Goal: Find specific page/section: Find specific page/section

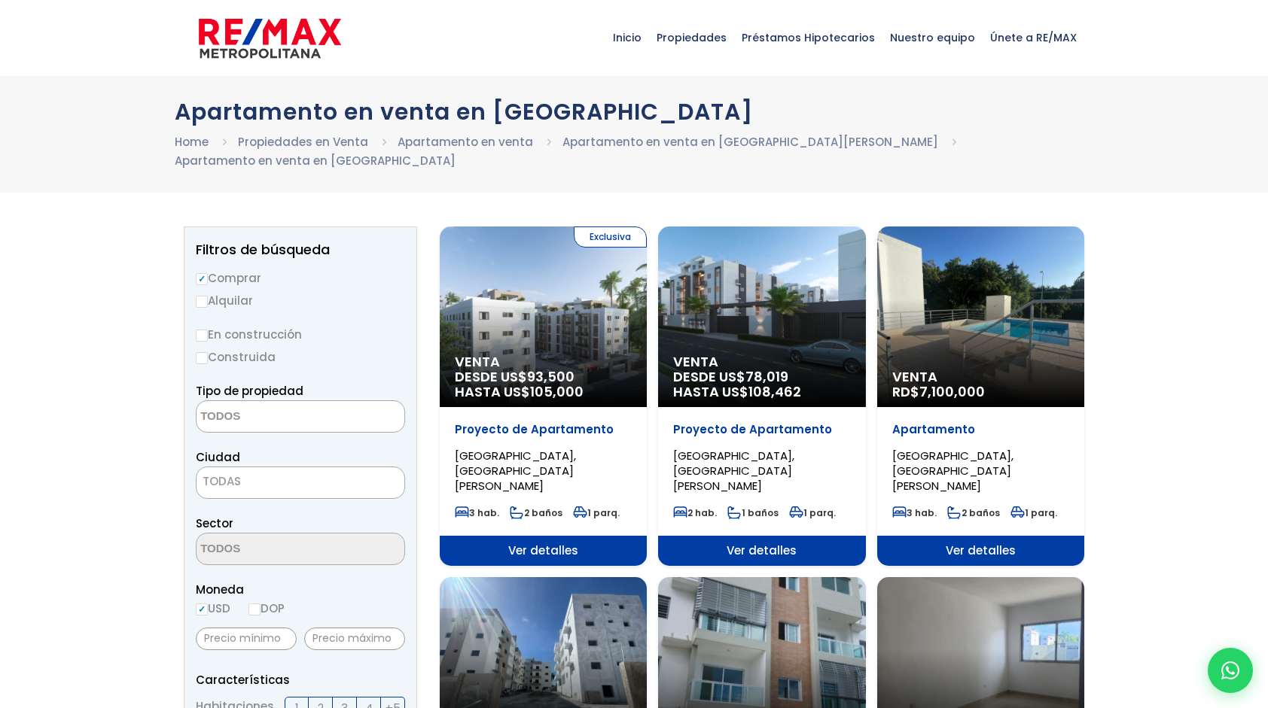
select select
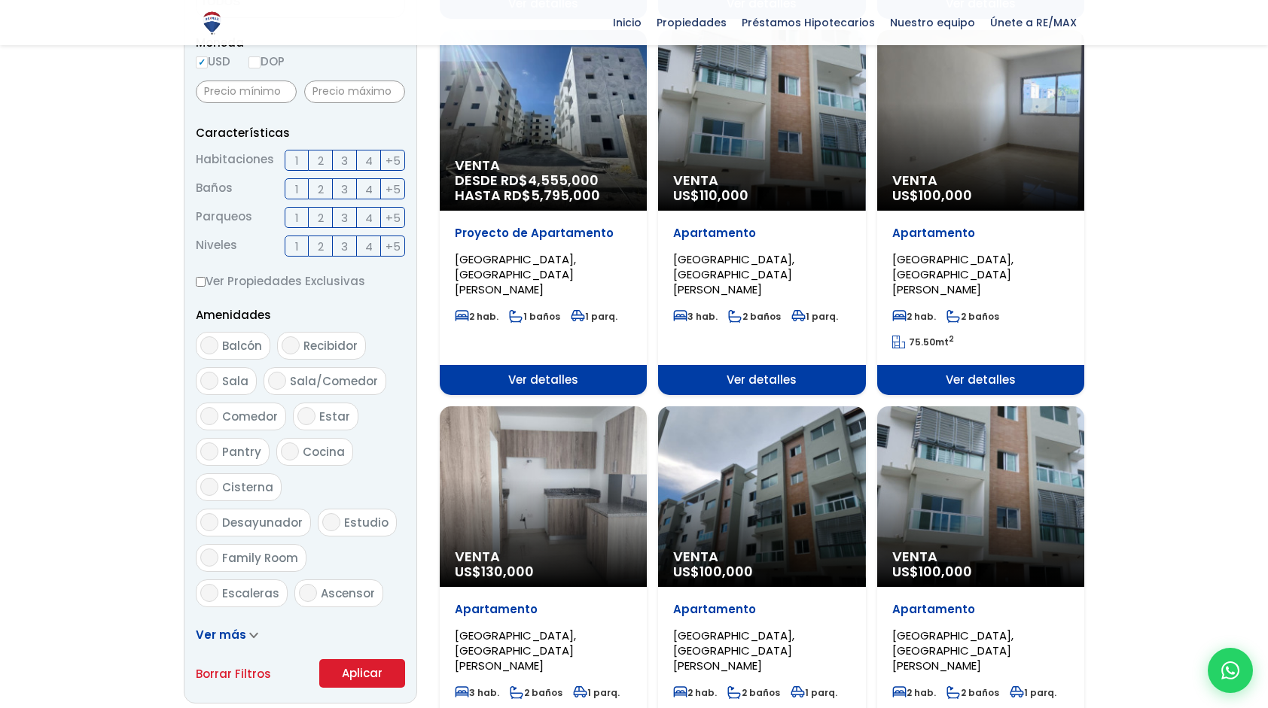
scroll to position [602, 0]
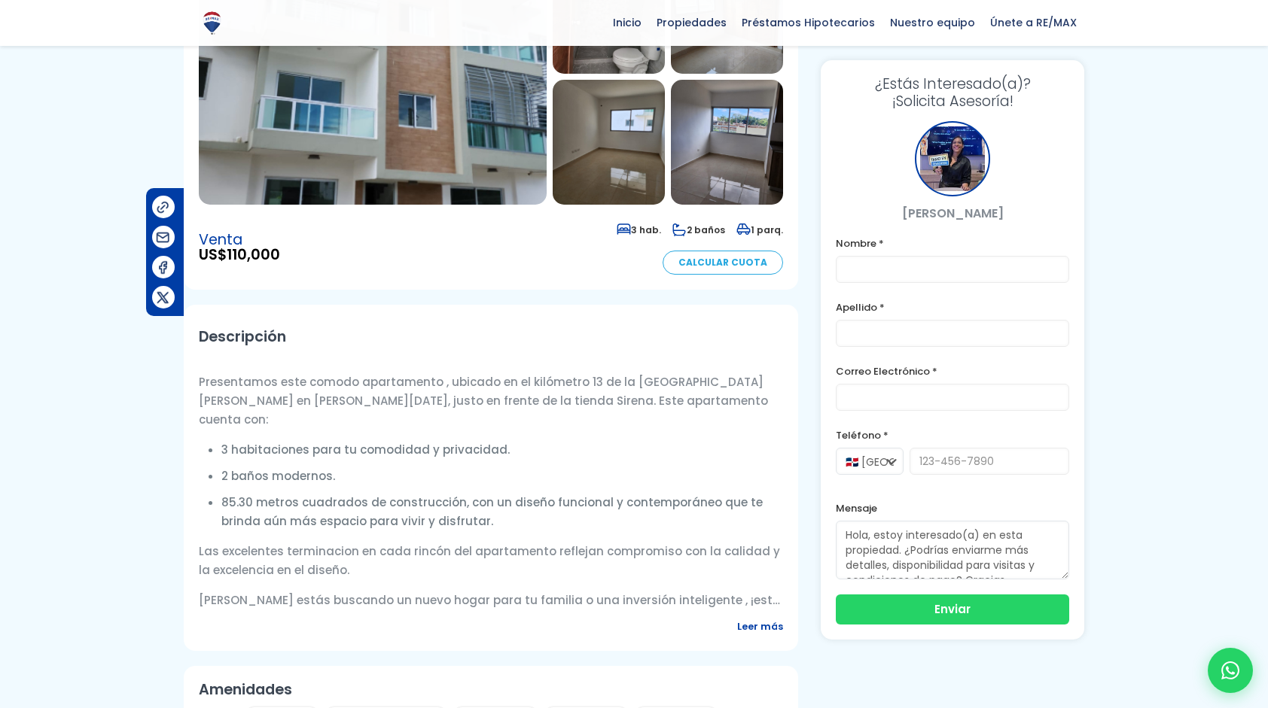
scroll to position [226, 0]
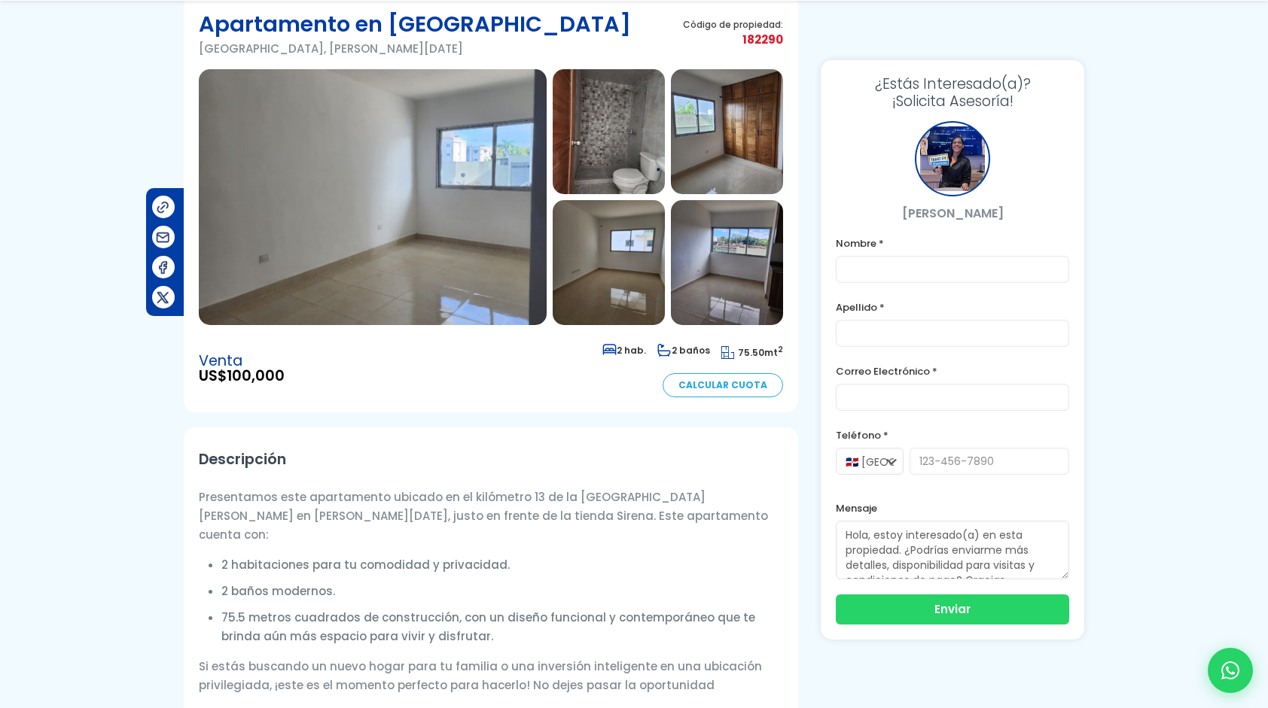
scroll to position [151, 0]
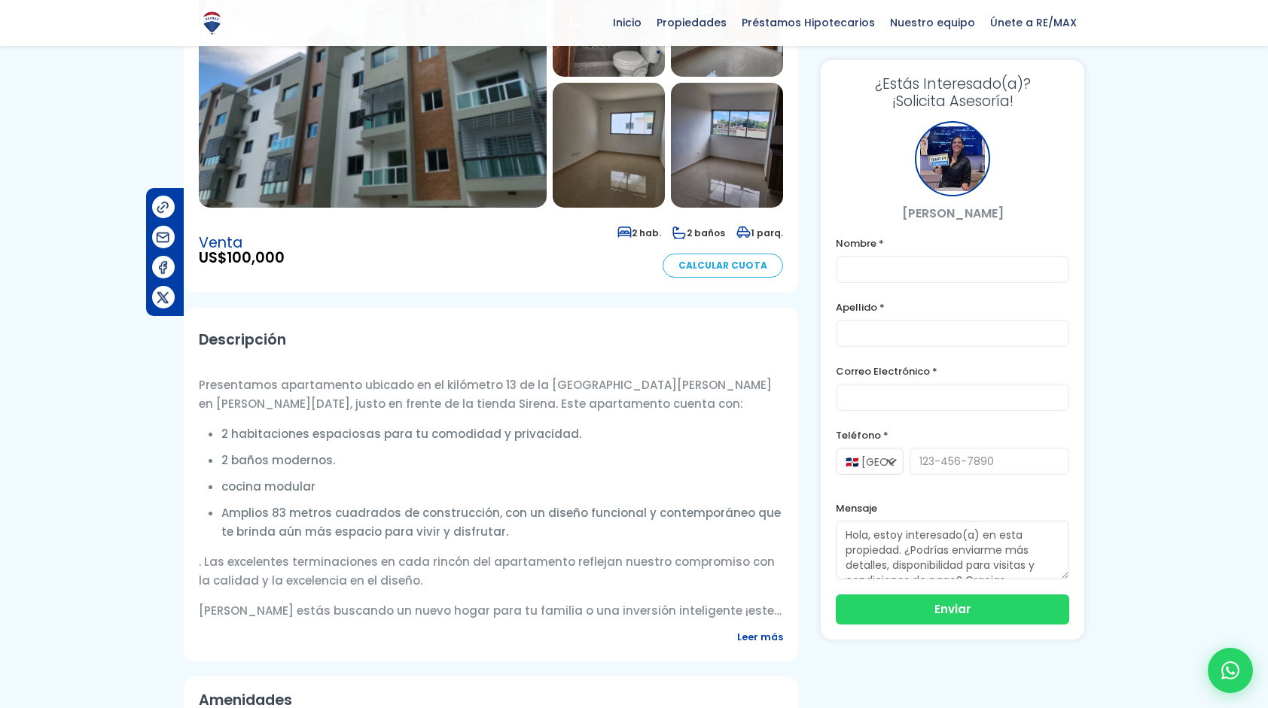
scroll to position [226, 0]
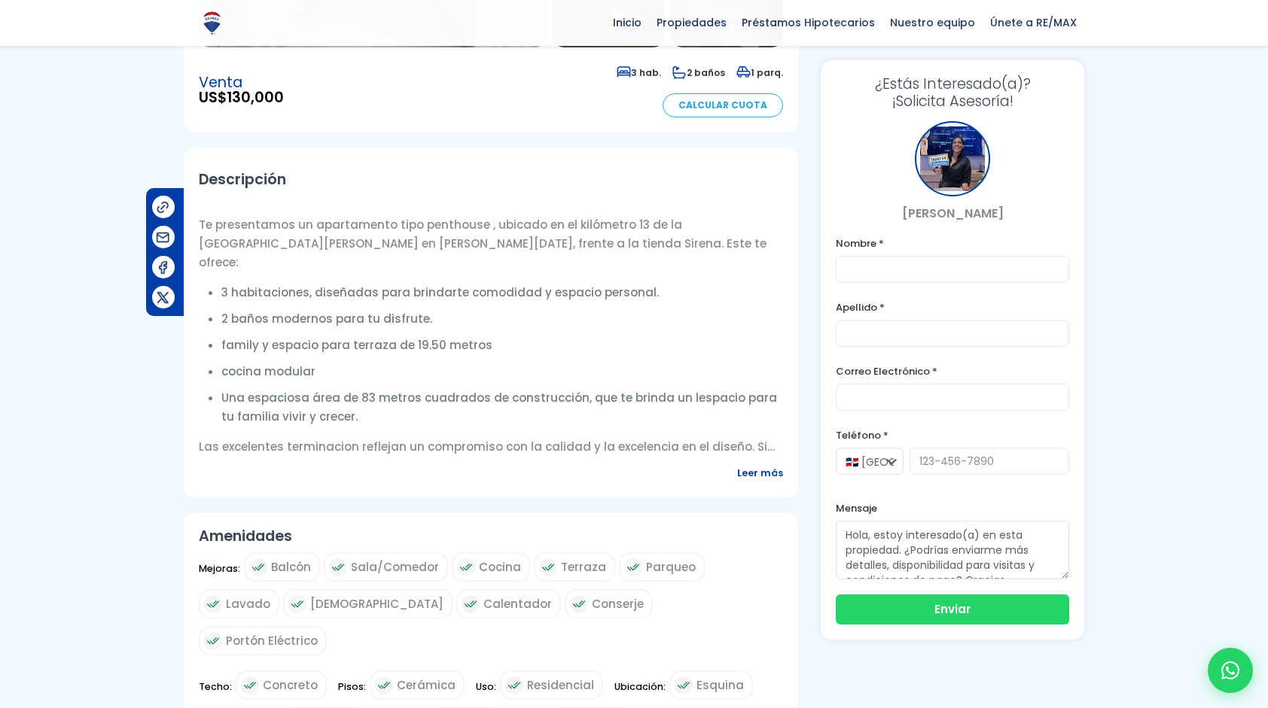
scroll to position [376, 0]
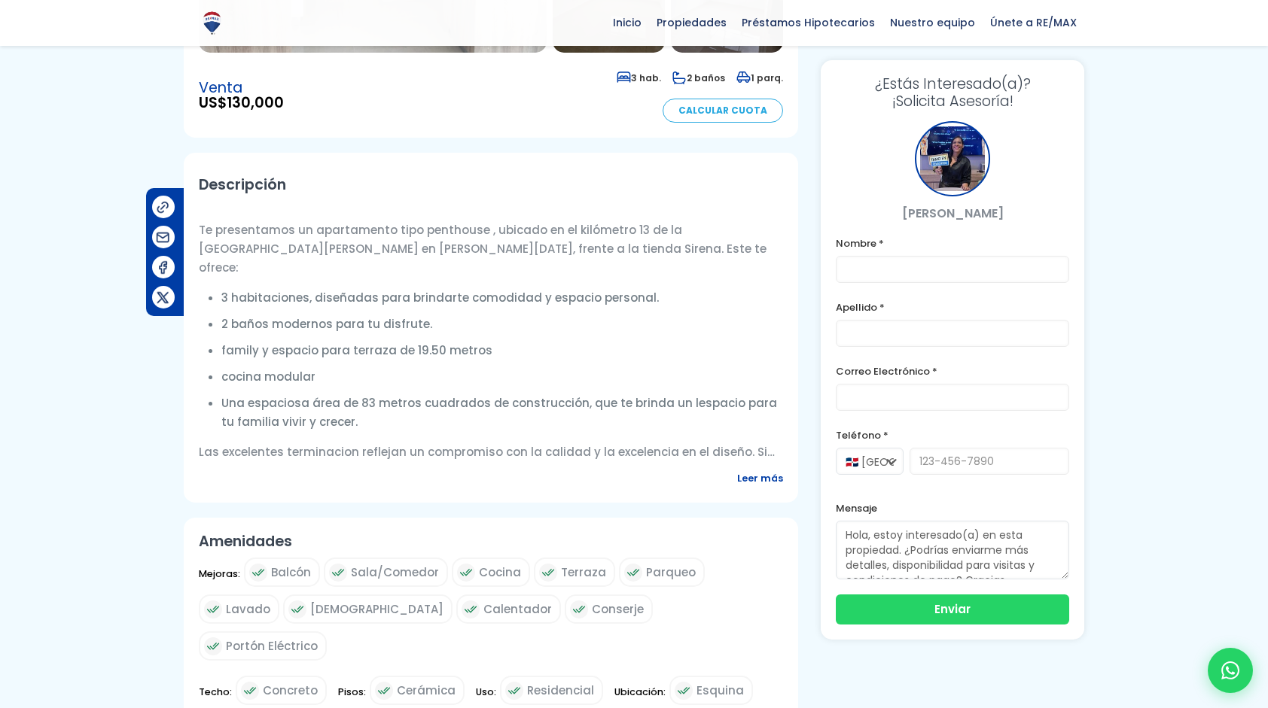
click at [754, 471] on span "Leer más" at bounding box center [760, 478] width 46 height 19
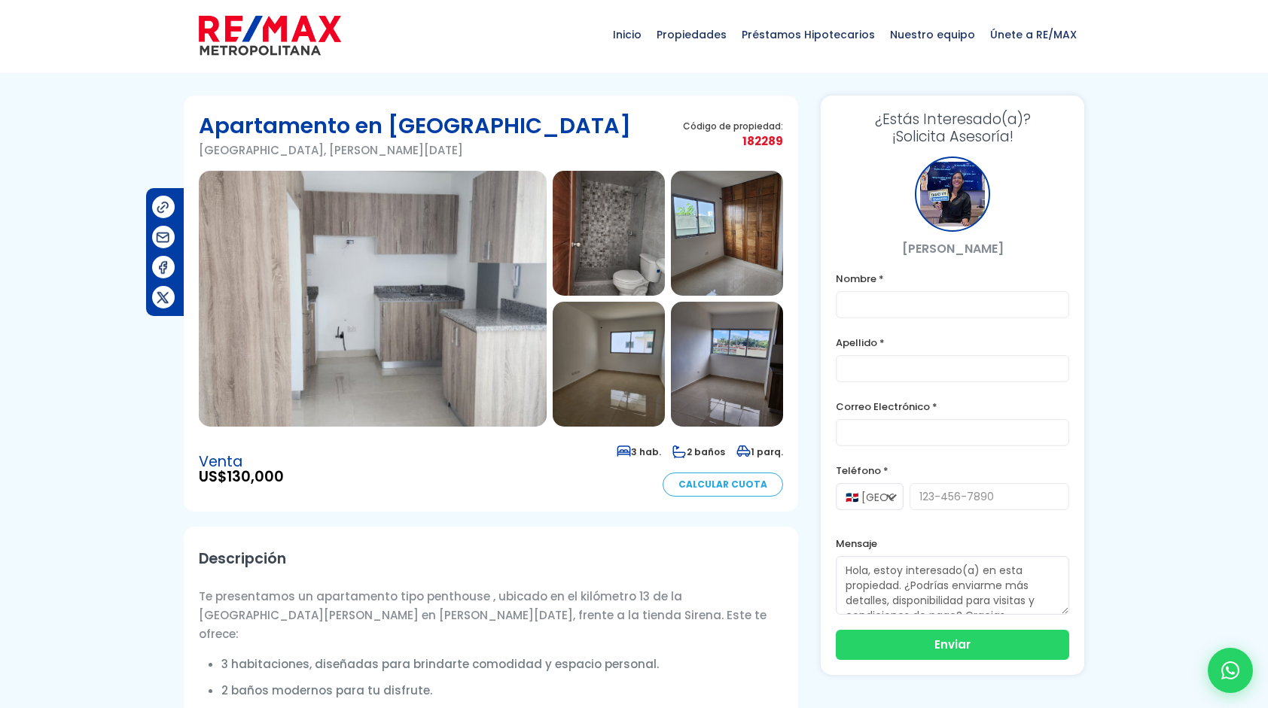
scroll to position [0, 0]
